Goal: Task Accomplishment & Management: Complete application form

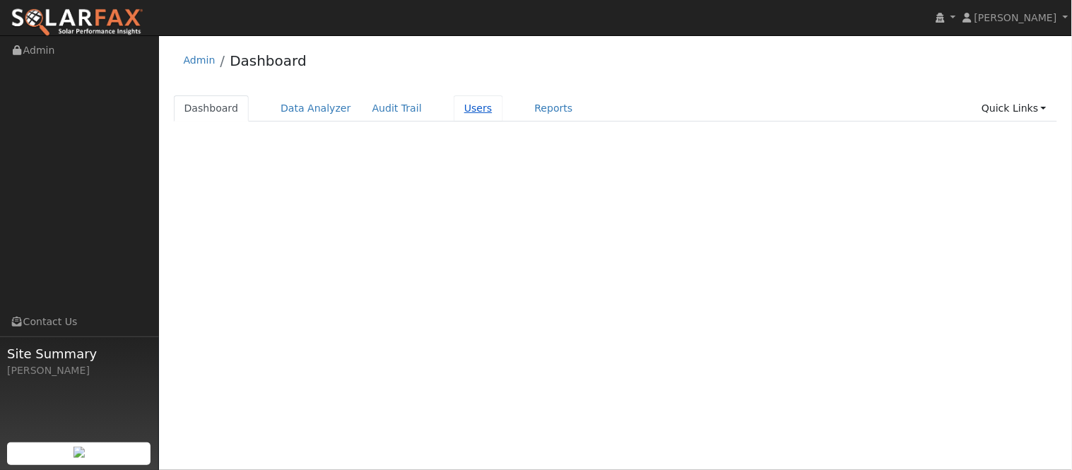
click at [454, 109] on link "Users" at bounding box center [478, 108] width 49 height 26
click at [455, 119] on link "Users" at bounding box center [478, 108] width 49 height 26
click at [454, 110] on link "Users" at bounding box center [478, 108] width 49 height 26
click at [456, 114] on link "Users" at bounding box center [478, 108] width 49 height 26
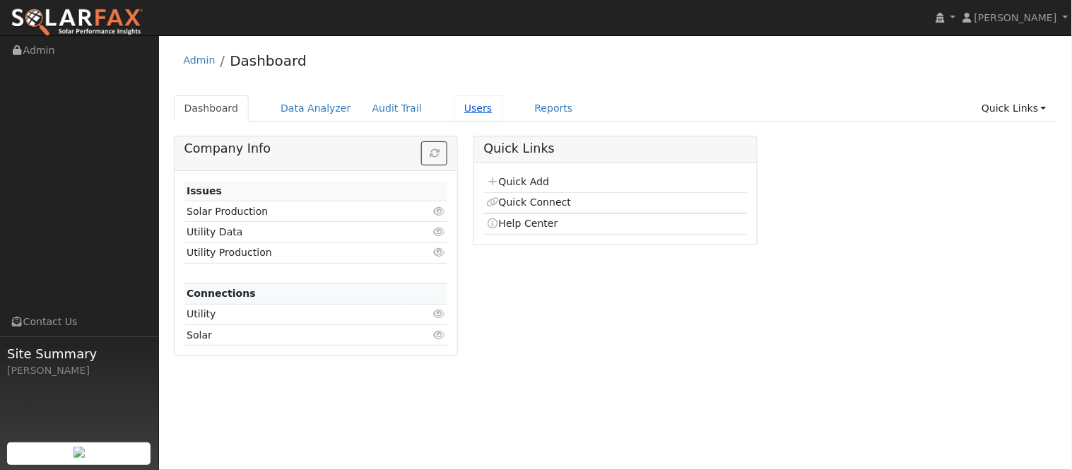
click at [454, 117] on link "Users" at bounding box center [478, 108] width 49 height 26
click at [458, 109] on link "Users" at bounding box center [478, 108] width 49 height 26
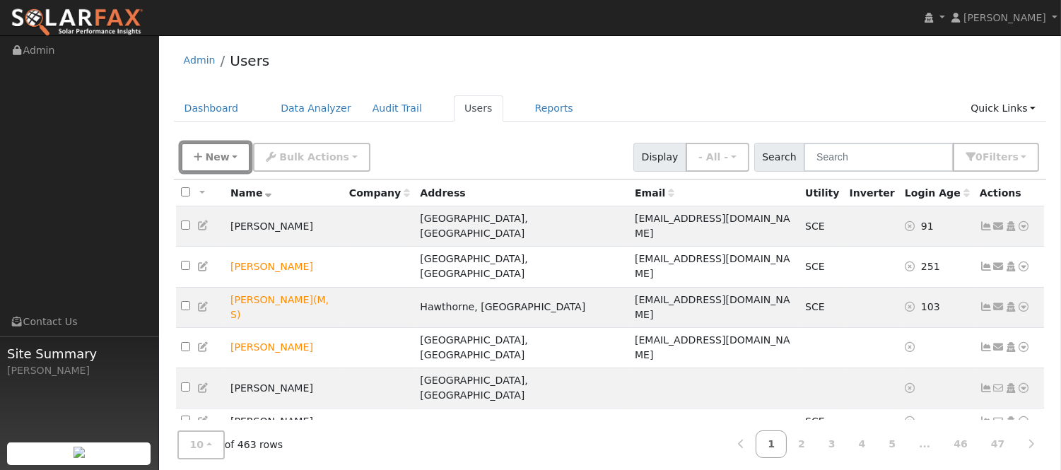
click at [233, 160] on button "New" at bounding box center [216, 157] width 70 height 29
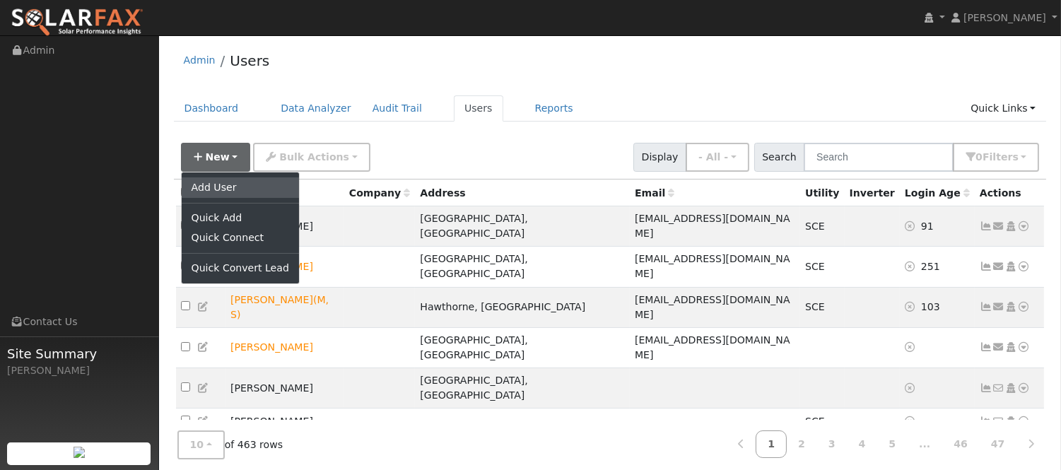
click at [246, 181] on link "Add User" at bounding box center [240, 187] width 117 height 20
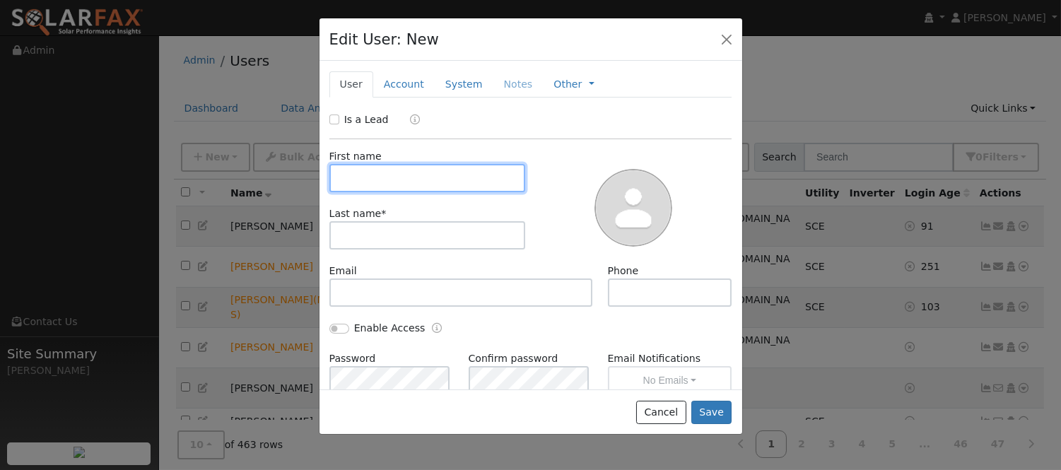
paste input "Jose RODRIGUEZ"
click at [406, 181] on input "Jose RODRIGUEZ" at bounding box center [427, 178] width 196 height 28
type input "Jose"
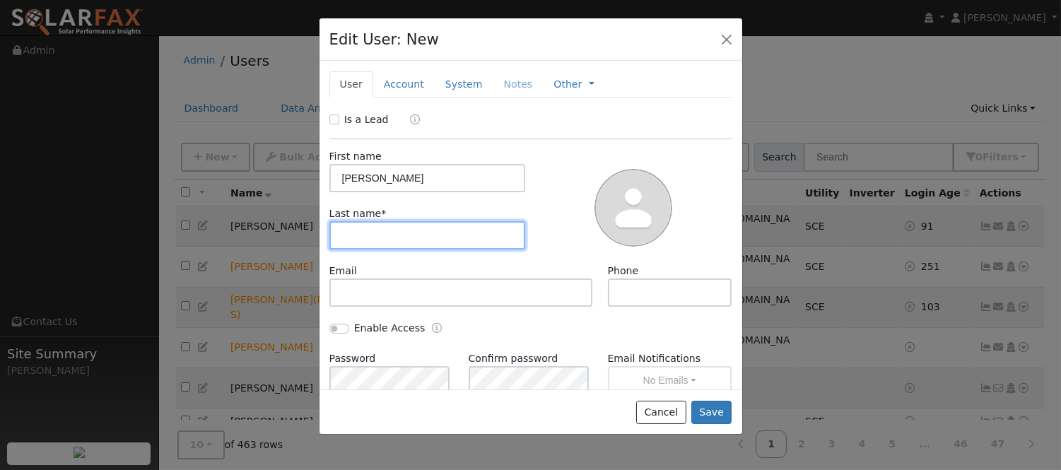
click at [361, 228] on input "text" at bounding box center [427, 235] width 196 height 28
type input "Rod"
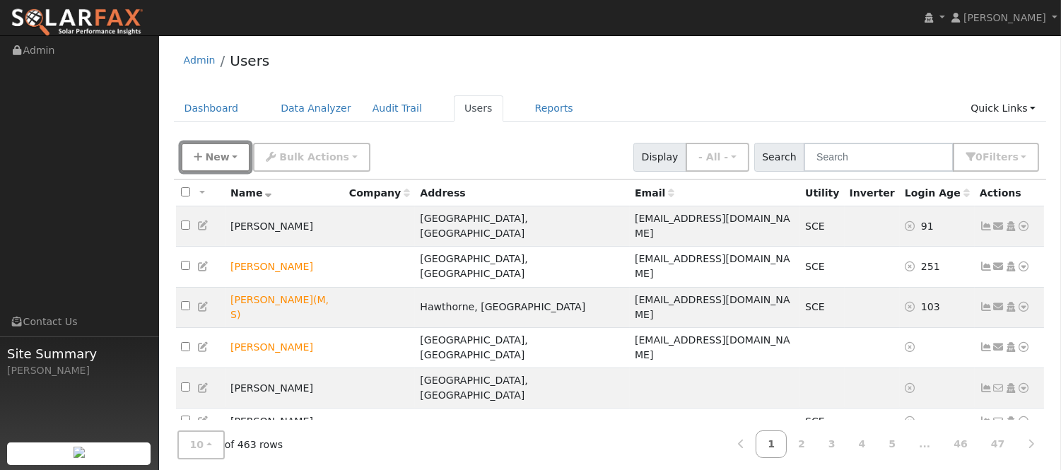
click at [228, 156] on button "New" at bounding box center [216, 157] width 70 height 29
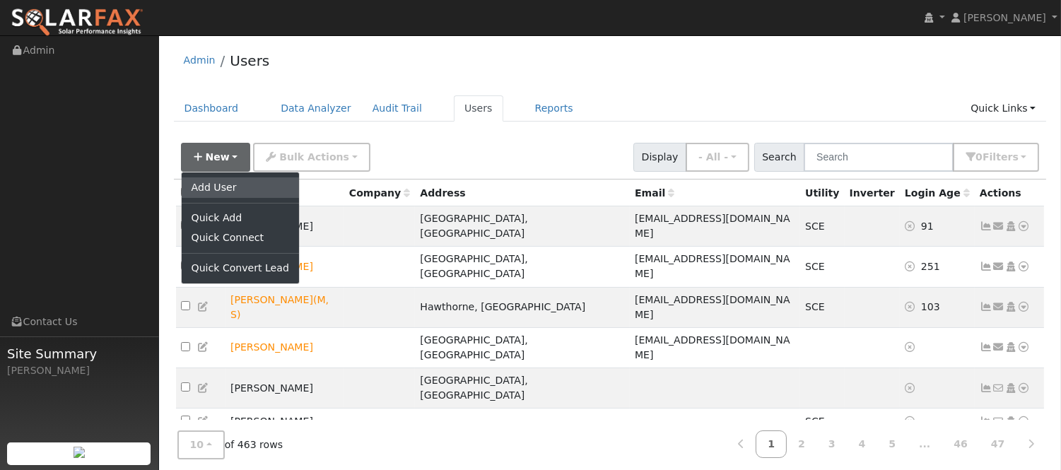
click at [250, 192] on link "Add User" at bounding box center [240, 187] width 117 height 20
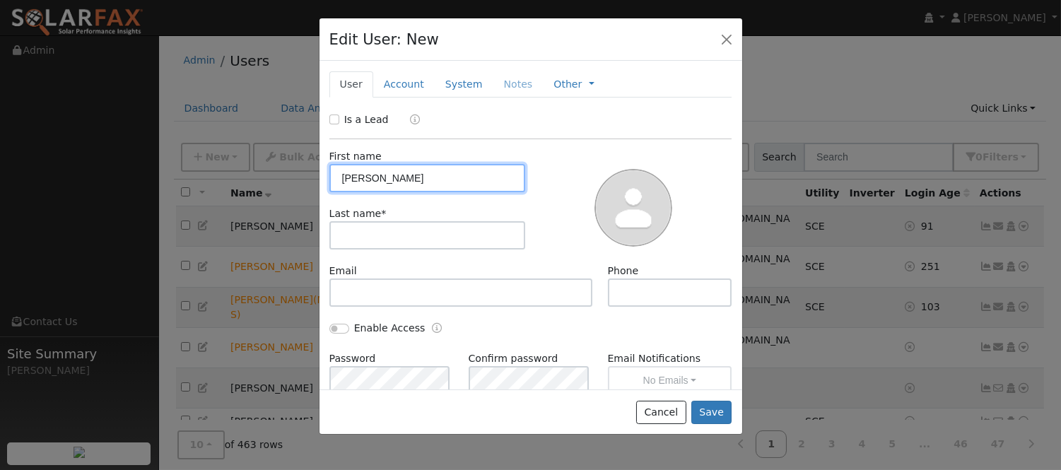
type input "[PERSON_NAME]"
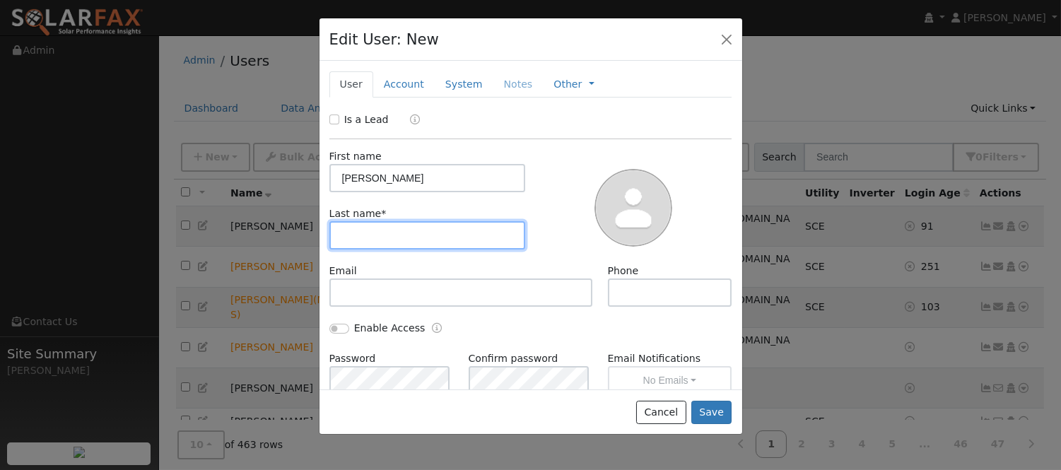
click at [438, 245] on input "text" at bounding box center [427, 235] width 196 height 28
type input "[PERSON_NAME]"
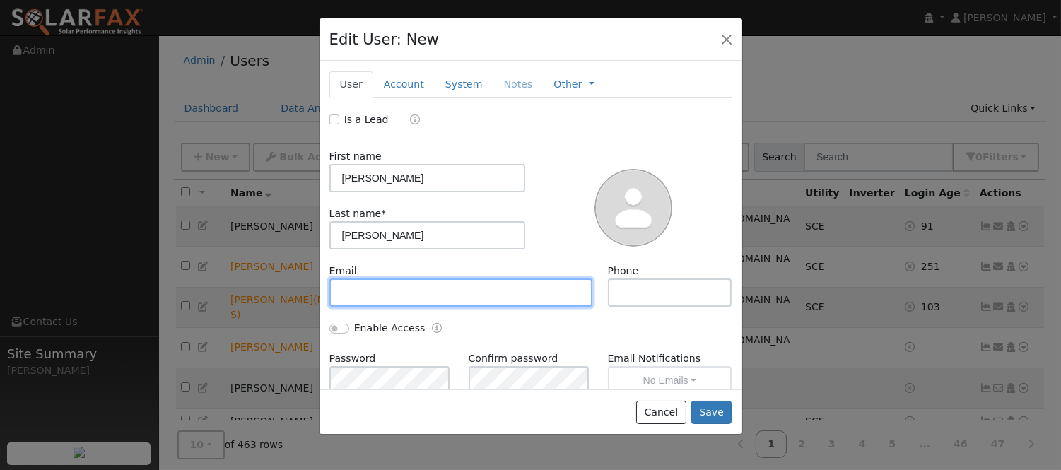
click at [454, 284] on input "text" at bounding box center [461, 292] width 264 height 28
paste input "[EMAIL_ADDRESS][DOMAIN_NAME]"
type input "[EMAIL_ADDRESS][DOMAIN_NAME]"
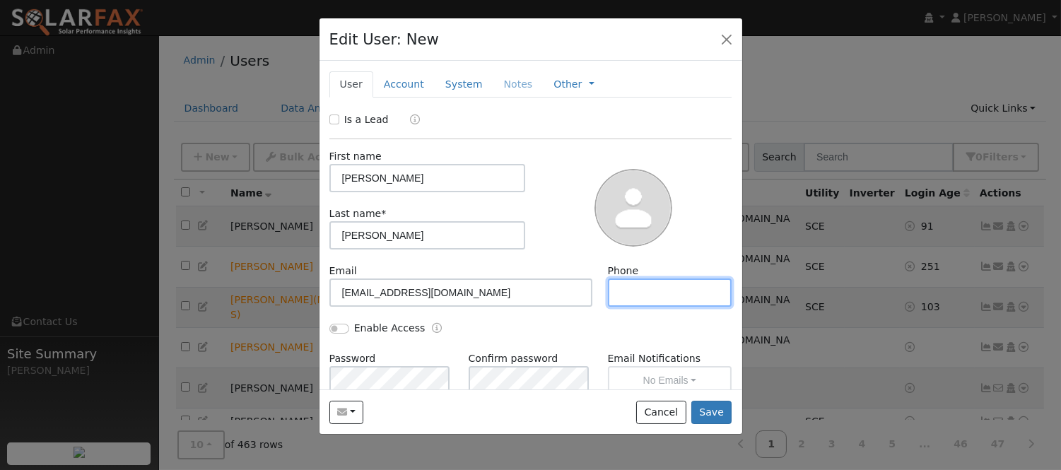
click at [656, 290] on input "text" at bounding box center [670, 292] width 124 height 28
paste input "[PHONE_NUMBER]"
type input "[PHONE_NUMBER]"
click at [404, 79] on link "Account" at bounding box center [403, 84] width 61 height 26
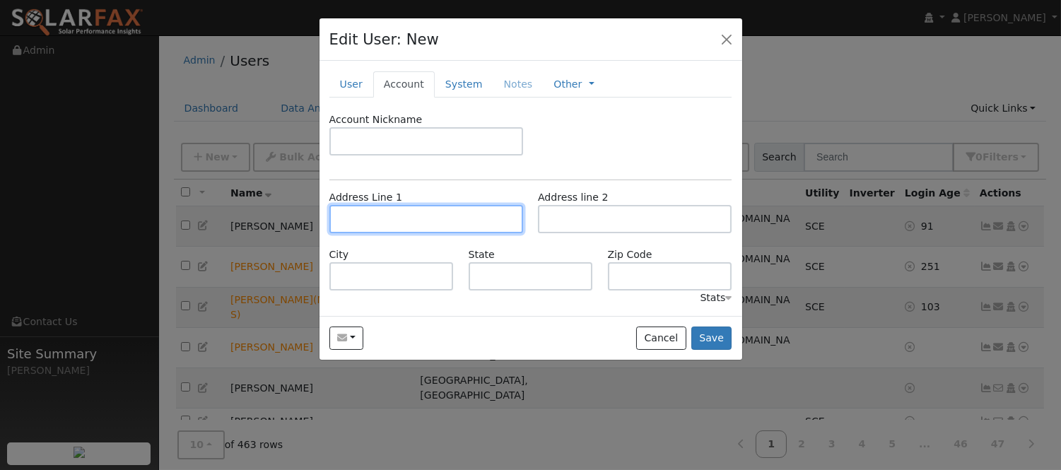
click at [453, 216] on input "text" at bounding box center [426, 219] width 194 height 28
paste input "1230 SHORT ST"
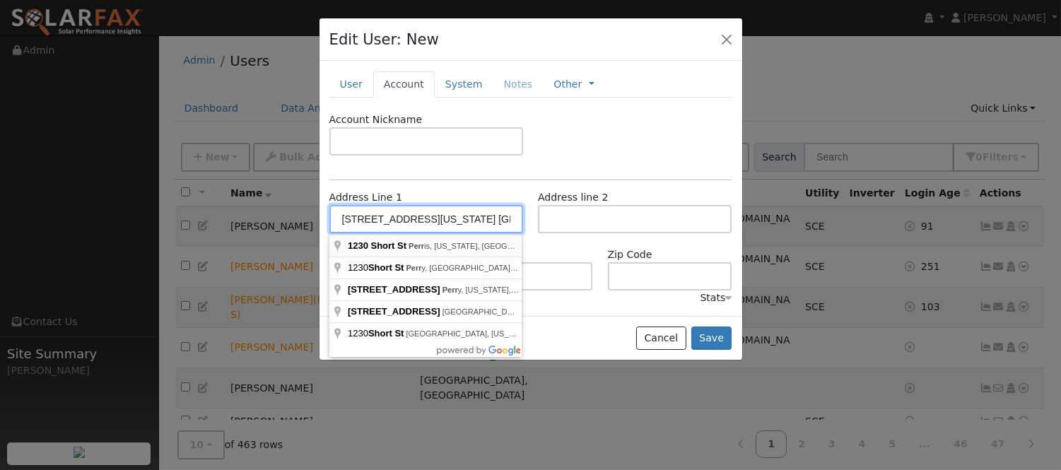
type input "[STREET_ADDRESS]"
type input "Perris"
type input "CA"
type input "92570"
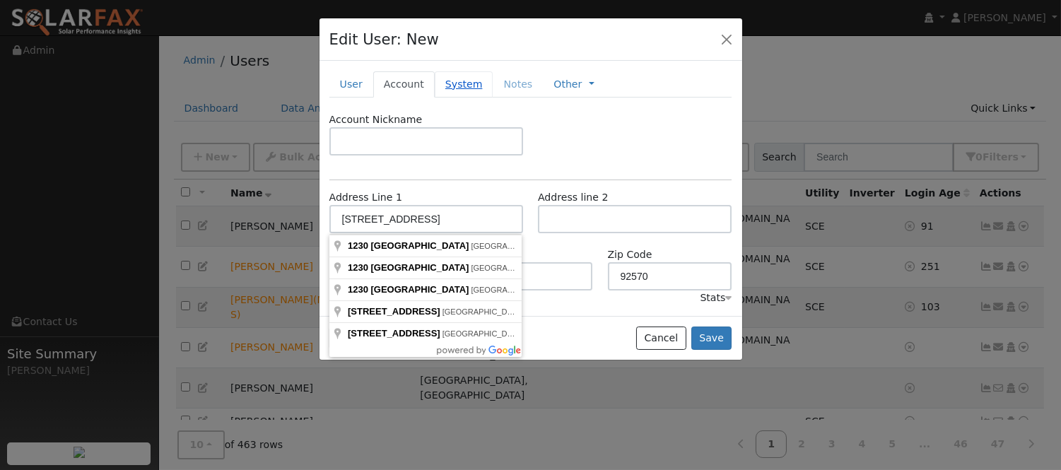
click at [445, 80] on link "System" at bounding box center [464, 84] width 59 height 26
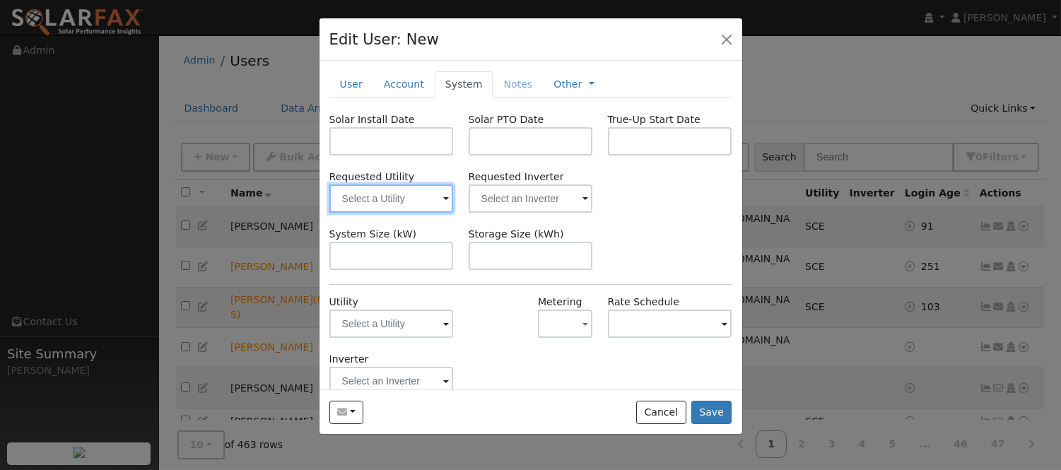
click at [409, 208] on input "text" at bounding box center [391, 198] width 124 height 28
click at [454, 195] on input "text" at bounding box center [391, 198] width 124 height 28
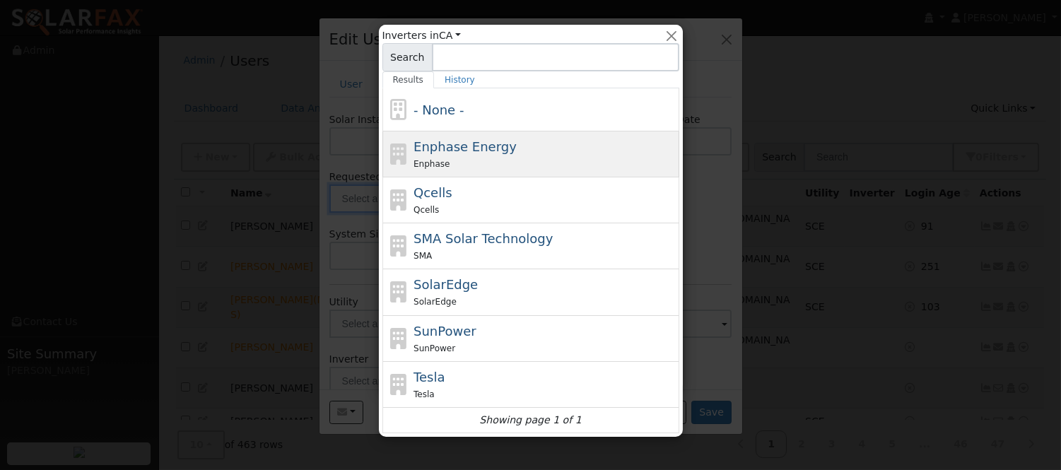
click at [463, 158] on div "Enphase" at bounding box center [544, 163] width 262 height 15
type input "Enphase Energy"
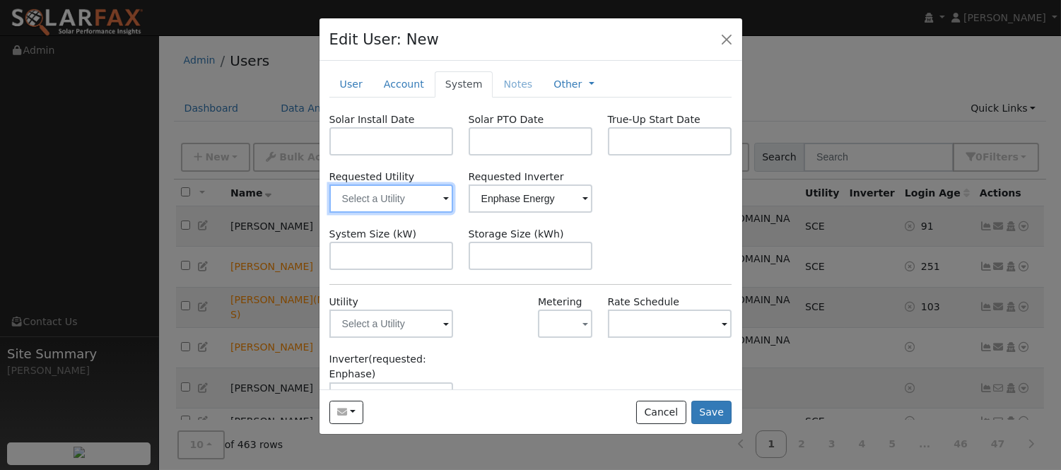
click at [409, 199] on input "text" at bounding box center [391, 198] width 124 height 28
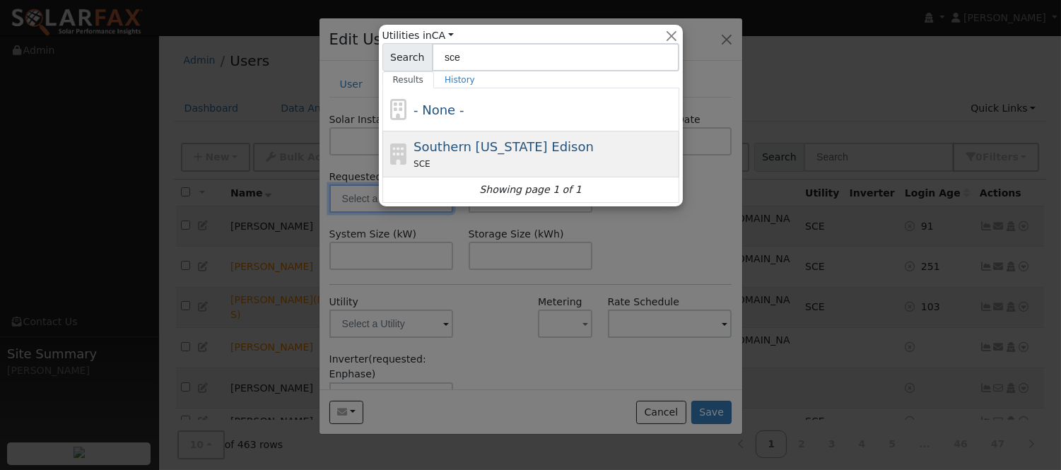
type input "sce"
click at [518, 144] on span "Southern [US_STATE] Edison" at bounding box center [503, 146] width 180 height 15
type input "Southern [US_STATE] Edison"
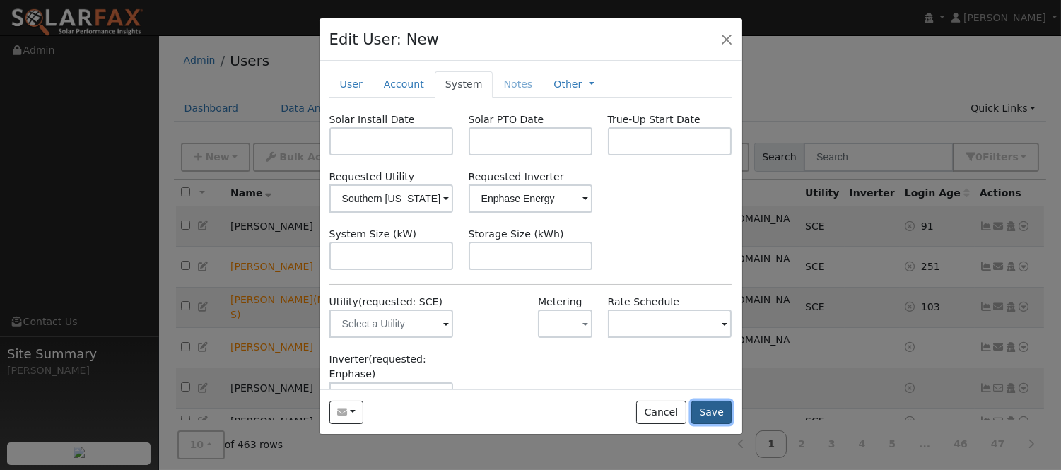
click at [716, 418] on button "Save" at bounding box center [711, 413] width 41 height 24
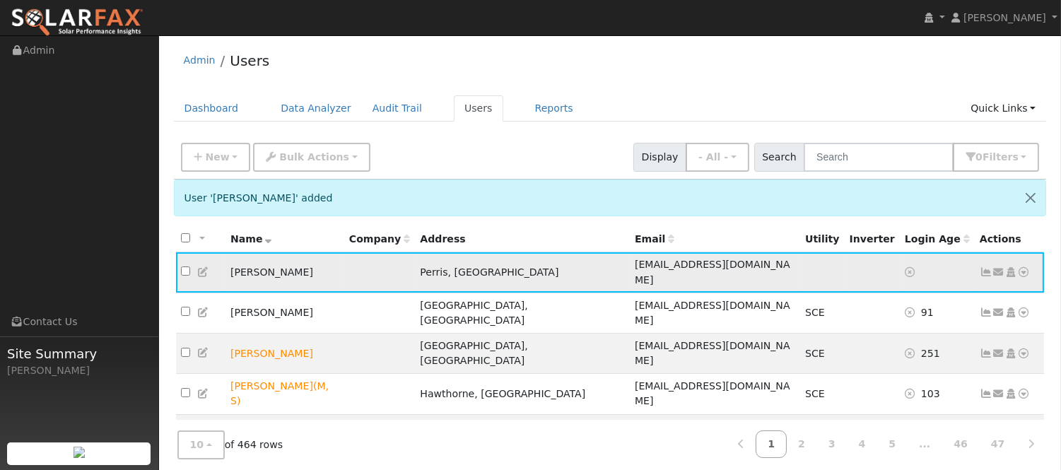
click at [1021, 269] on icon at bounding box center [1024, 272] width 13 height 10
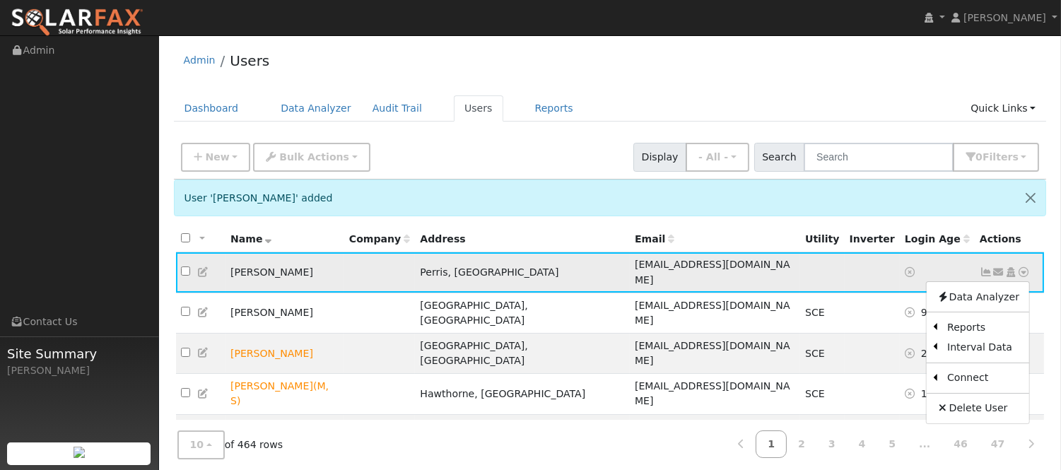
click at [997, 271] on icon at bounding box center [998, 272] width 13 height 10
click at [980, 290] on link "Send Email..." at bounding box center [954, 297] width 98 height 20
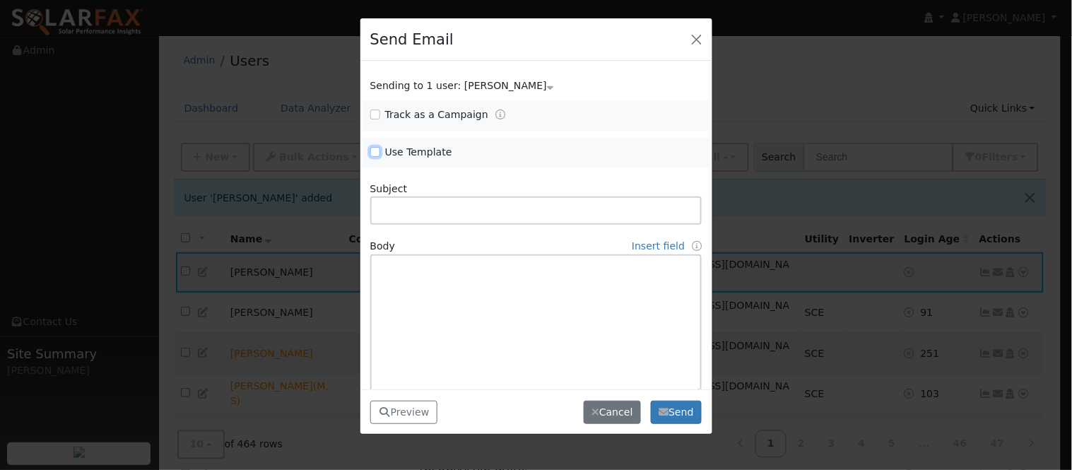
click at [378, 155] on input "Use Template" at bounding box center [375, 152] width 10 height 10
checkbox input "true"
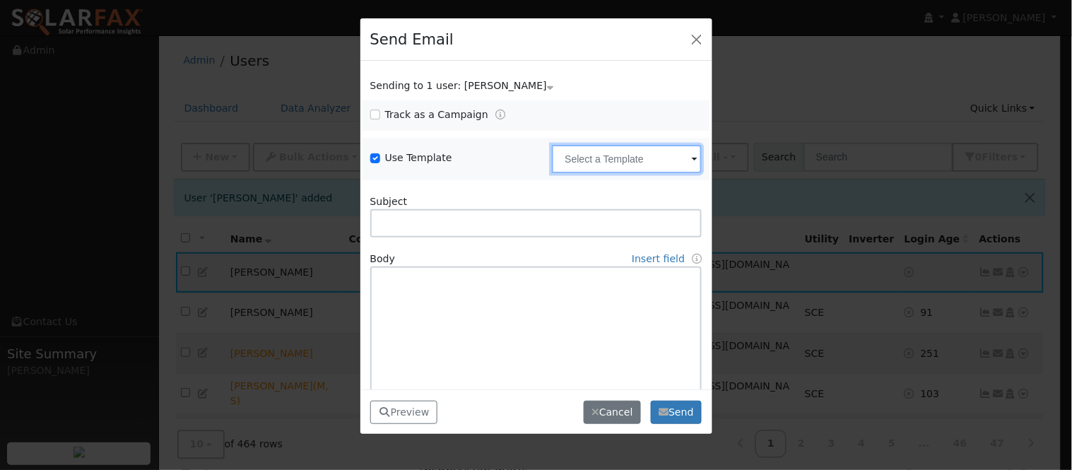
click at [632, 170] on input "text" at bounding box center [627, 159] width 150 height 28
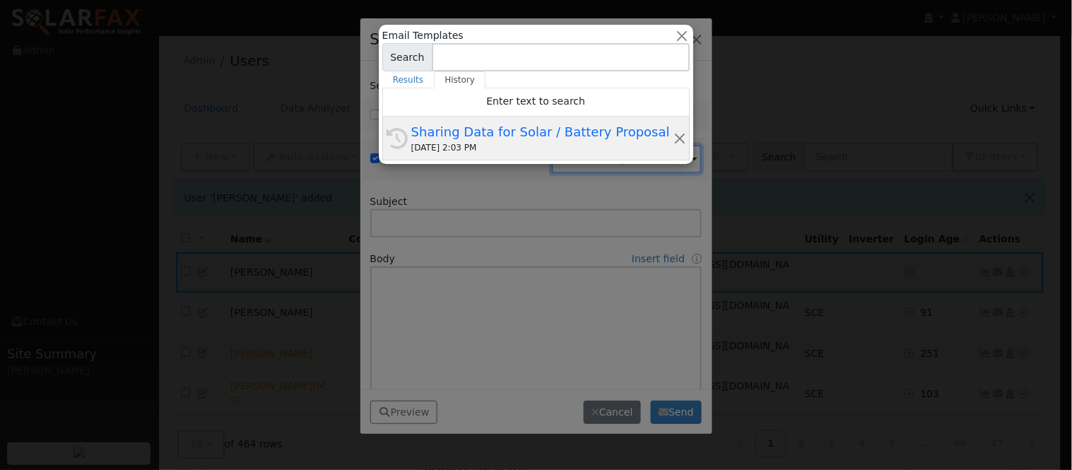
click at [541, 131] on div "Sharing Data for Solar / Battery Proposal" at bounding box center [542, 131] width 262 height 19
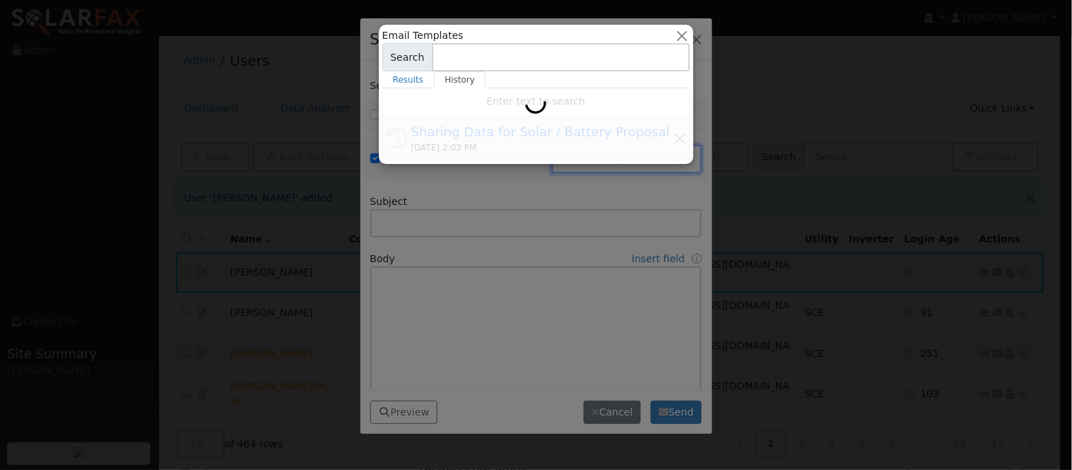
type input "Sharing Data for Solar / Battery Proposal"
type textarea "Dear {user_fname}, Below is a link to share your electricity consumption data w…"
type input "SolarFax <[EMAIL_ADDRESS][DOMAIN_NAME]>"
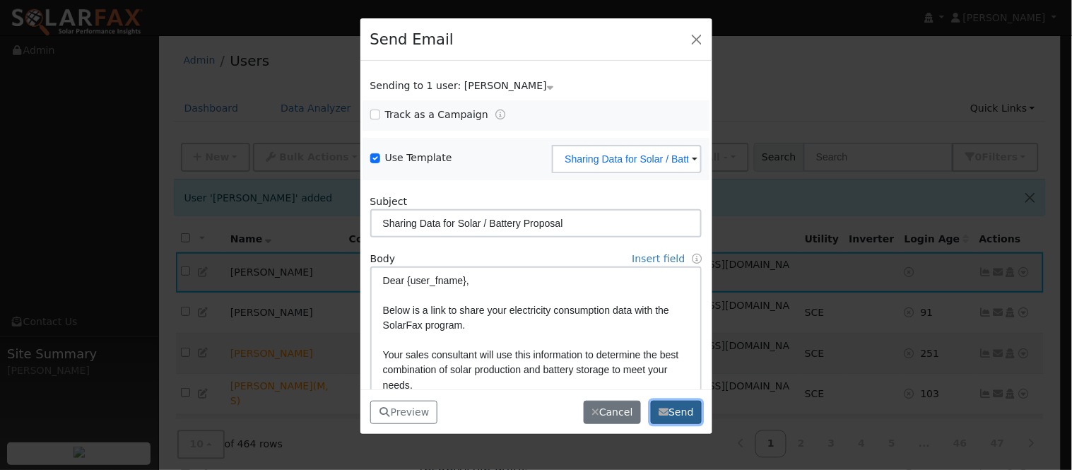
click at [679, 407] on button "Send" at bounding box center [677, 413] width 52 height 24
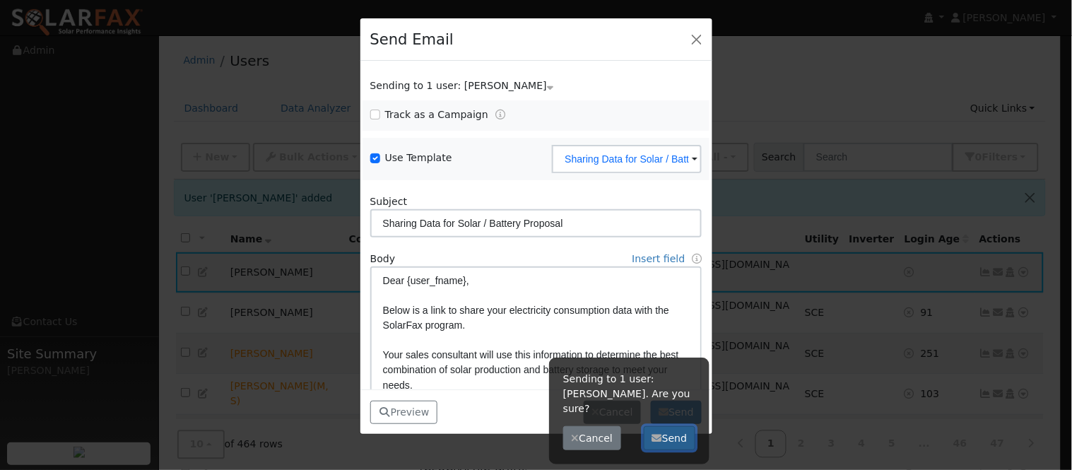
click at [673, 426] on button "Send" at bounding box center [670, 438] width 52 height 24
